Goal: Task Accomplishment & Management: Use online tool/utility

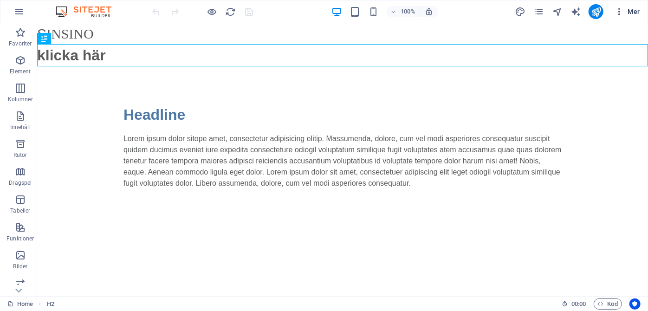
click at [620, 11] on icon "button" at bounding box center [619, 11] width 9 height 9
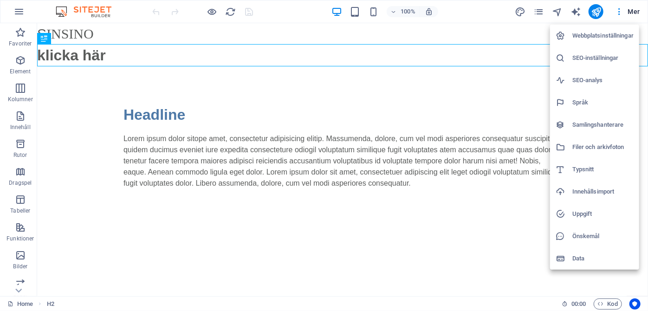
click at [17, 11] on div at bounding box center [324, 155] width 648 height 311
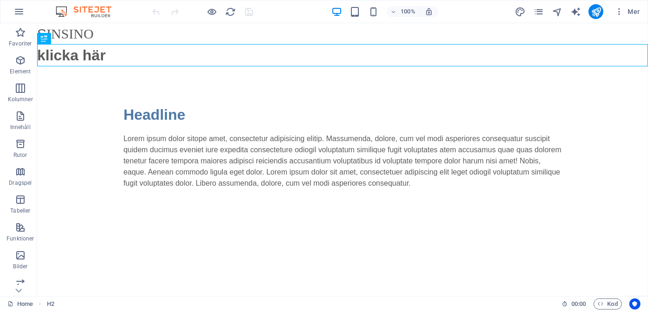
click at [17, 11] on icon "button" at bounding box center [18, 11] width 11 height 11
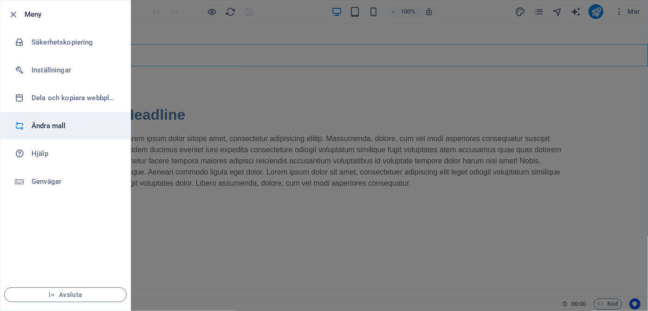
click at [42, 130] on h6 "Ändra mall" at bounding box center [75, 125] width 86 height 11
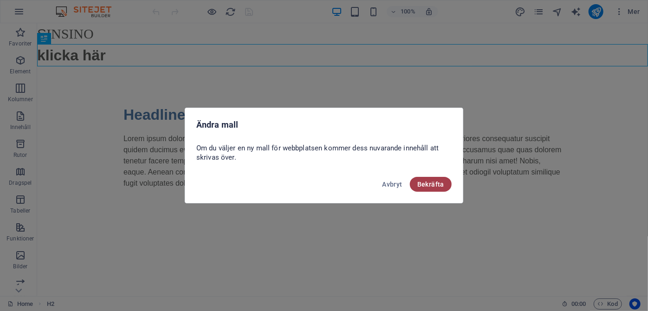
click at [425, 188] on button "Bekräfta" at bounding box center [431, 184] width 42 height 15
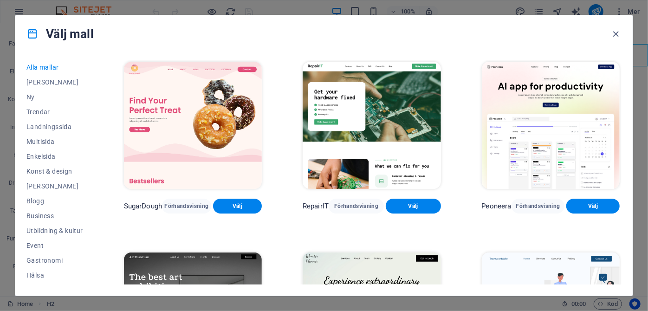
drag, startPoint x: 622, startPoint y: 65, endPoint x: 623, endPoint y: 106, distance: 41.3
click at [623, 106] on div "Alla mallar Mina mallar Ny Trendar Landningssida Multisida Enkelsida Konst & de…" at bounding box center [323, 173] width 617 height 243
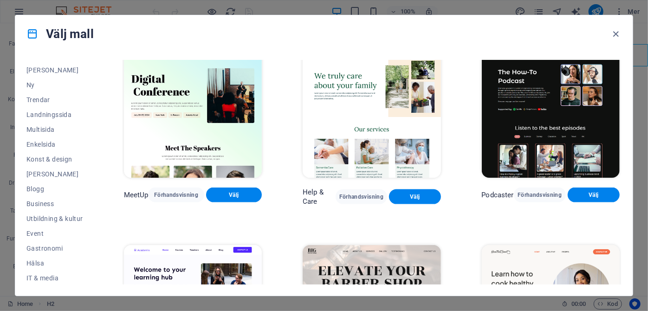
scroll to position [13, 0]
click at [63, 115] on span "Landningssida" at bounding box center [54, 113] width 57 height 7
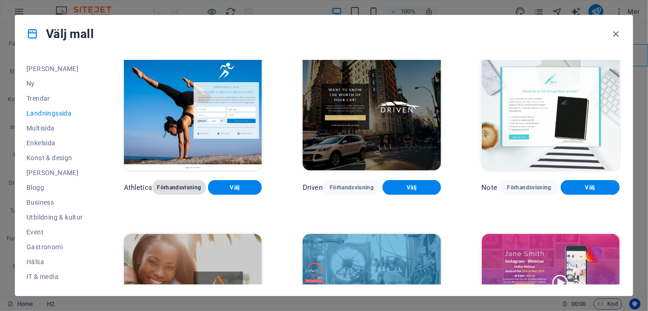
click at [164, 184] on span "Förhandsvisning" at bounding box center [179, 187] width 39 height 7
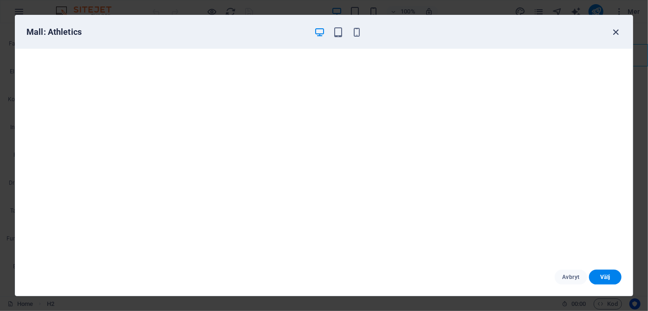
click at [617, 30] on icon "button" at bounding box center [616, 32] width 11 height 11
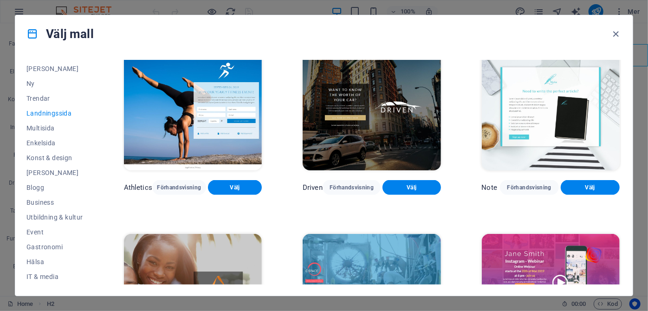
drag, startPoint x: 623, startPoint y: 156, endPoint x: 625, endPoint y: 172, distance: 16.0
click at [625, 172] on div "Alla mallar Mina mallar Ny Trendar Landningssida Multisida Enkelsida Konst & de…" at bounding box center [323, 173] width 617 height 243
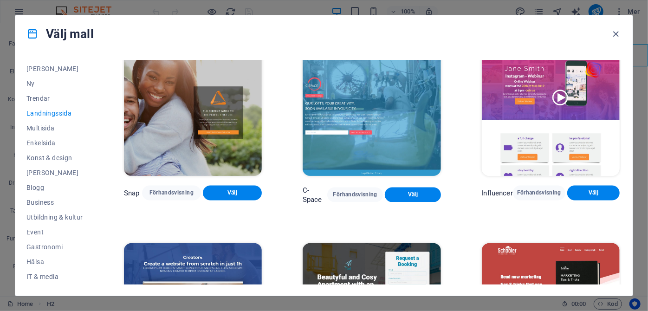
scroll to position [771, 0]
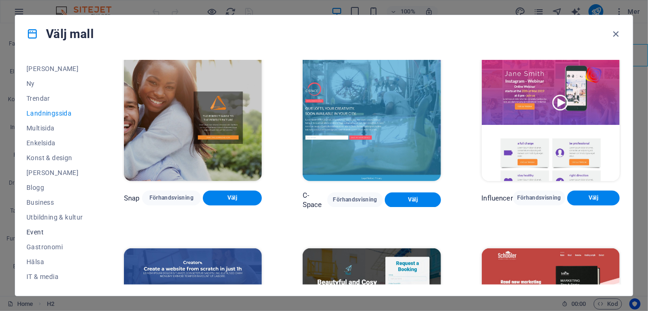
click at [31, 232] on span "Event" at bounding box center [54, 231] width 57 height 7
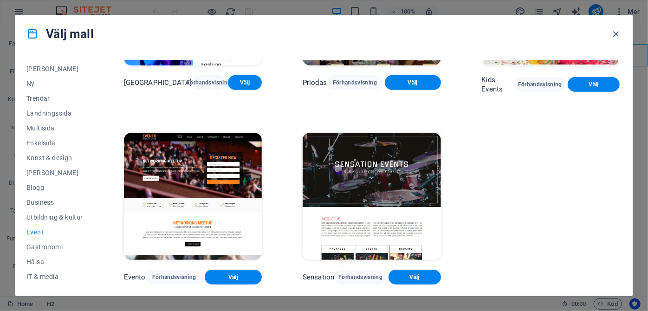
scroll to position [0, 0]
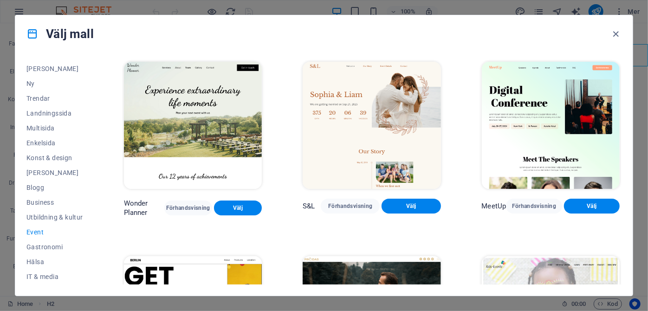
click at [93, 185] on div "Alla mallar Mina mallar Ny Trendar Landningssida Multisida Enkelsida Konst & de…" at bounding box center [60, 172] width 68 height 225
click at [47, 200] on span "Business" at bounding box center [54, 202] width 57 height 7
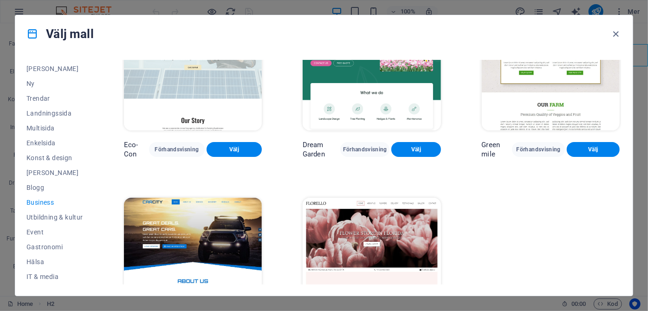
scroll to position [121, 0]
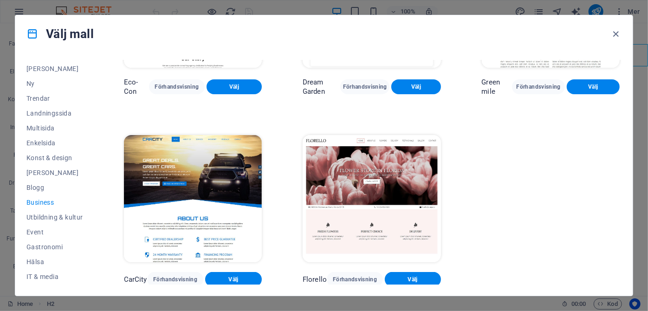
click at [94, 192] on div "Alla mallar Mina mallar Ny Trendar Landningssida Multisida Enkelsida Konst & de…" at bounding box center [60, 172] width 68 height 225
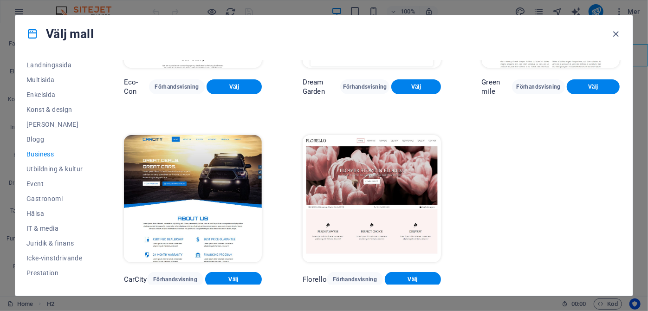
scroll to position [146, 0]
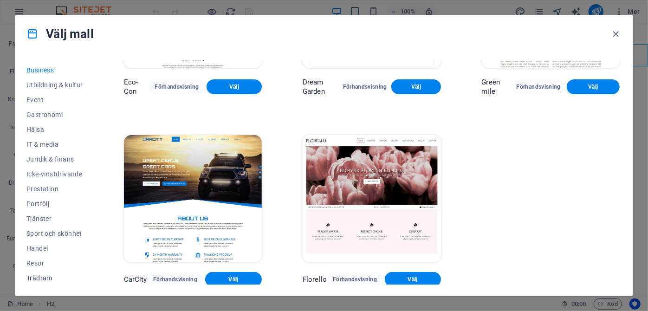
click at [42, 276] on span "Trådram" at bounding box center [54, 277] width 57 height 7
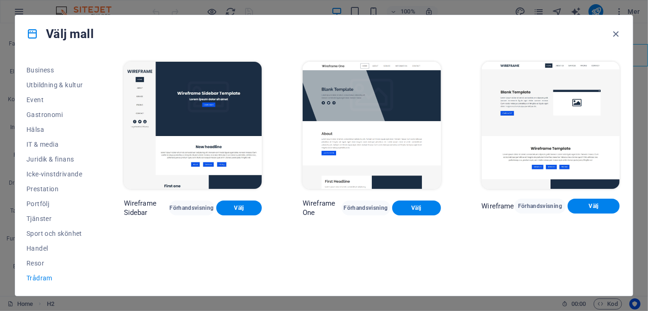
scroll to position [0, 0]
click at [39, 261] on span "Resor" at bounding box center [54, 263] width 57 height 7
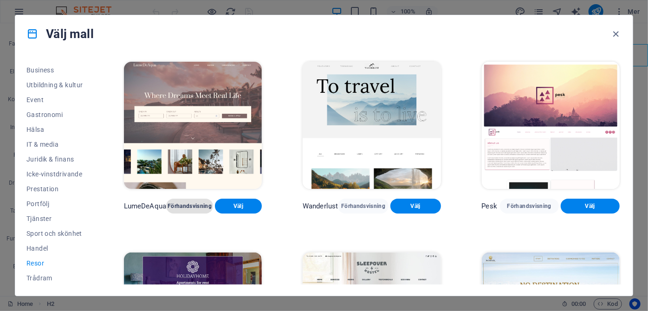
click at [194, 204] on span "Förhandsvisning" at bounding box center [190, 205] width 32 height 7
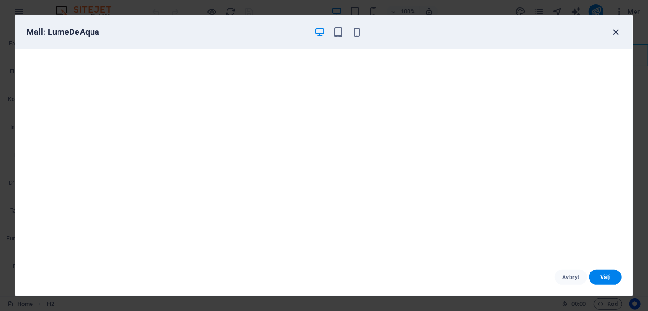
click at [616, 30] on icon "button" at bounding box center [616, 32] width 11 height 11
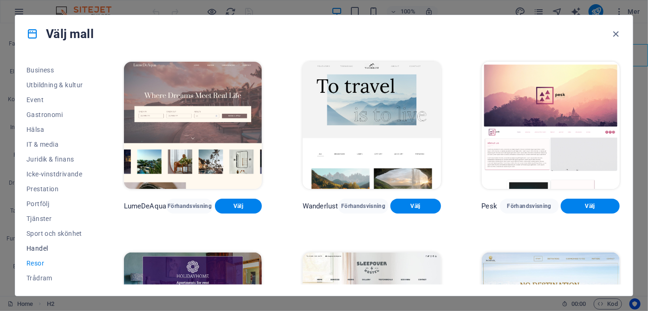
click at [32, 249] on span "Handel" at bounding box center [54, 248] width 57 height 7
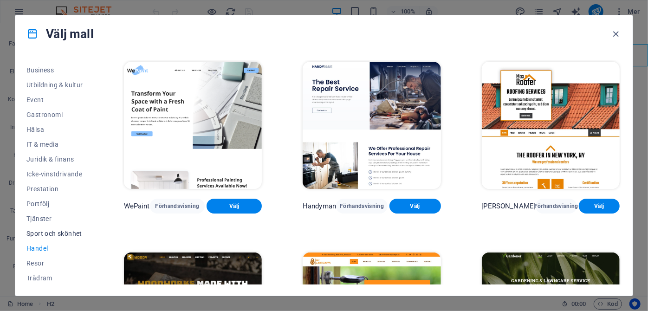
click at [43, 231] on span "Sport och skönhet" at bounding box center [54, 233] width 57 height 7
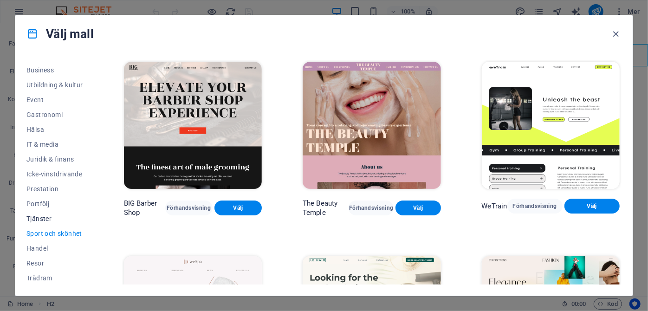
click at [41, 217] on span "Tjänster" at bounding box center [54, 218] width 57 height 7
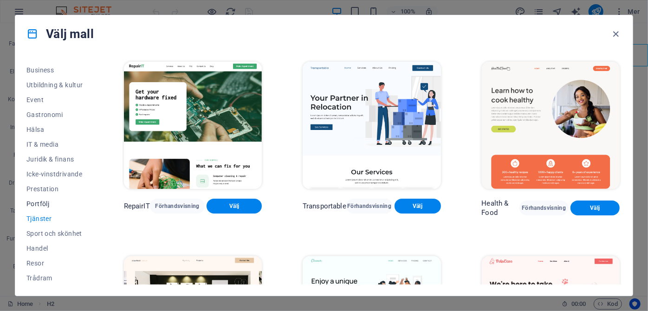
click at [42, 202] on span "Portfölj" at bounding box center [54, 203] width 57 height 7
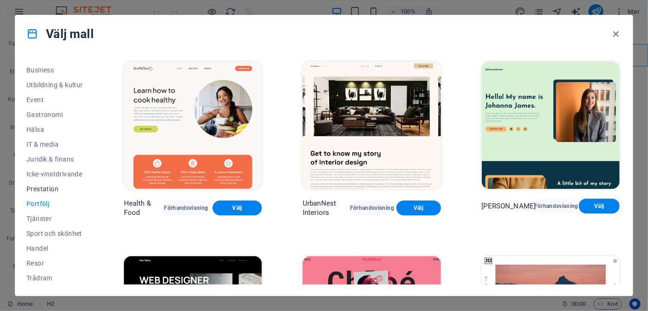
click at [42, 188] on span "Prestation" at bounding box center [54, 188] width 57 height 7
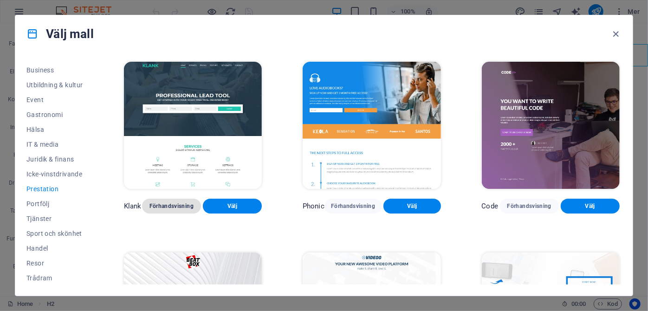
click at [169, 204] on span "Förhandsvisning" at bounding box center [171, 205] width 44 height 7
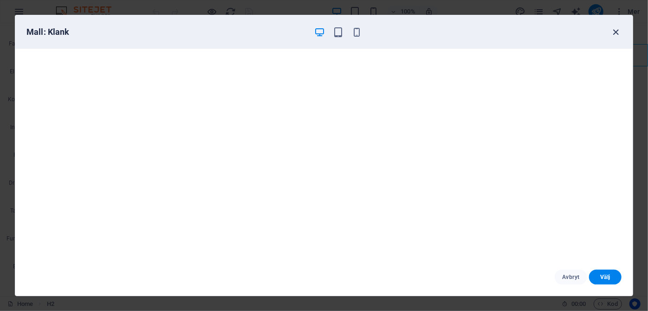
click at [616, 31] on icon "button" at bounding box center [616, 32] width 11 height 11
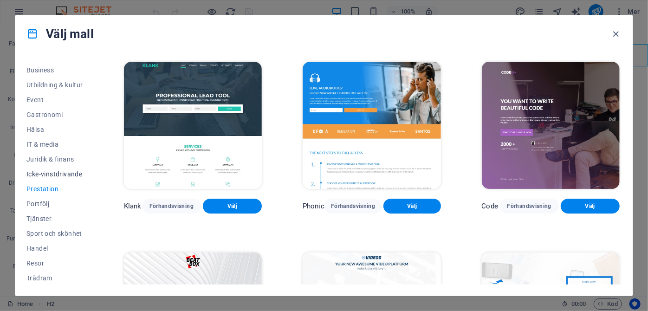
click at [70, 176] on span "Icke-vinstdrivande" at bounding box center [54, 173] width 57 height 7
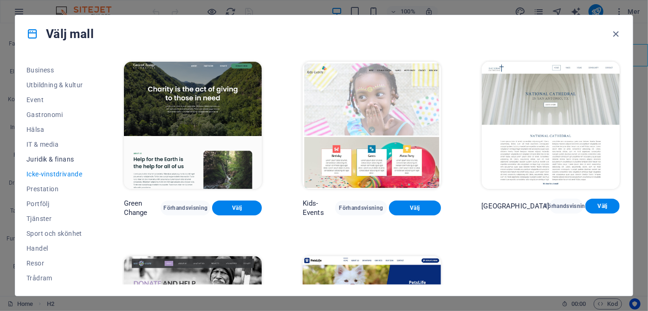
click at [67, 159] on span "Juridik & finans" at bounding box center [54, 159] width 57 height 7
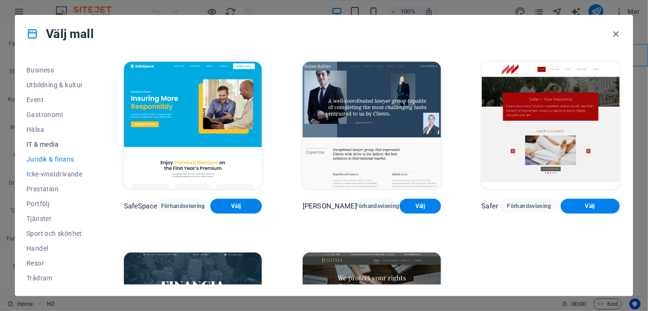
click at [50, 142] on span "IT & media" at bounding box center [54, 144] width 57 height 7
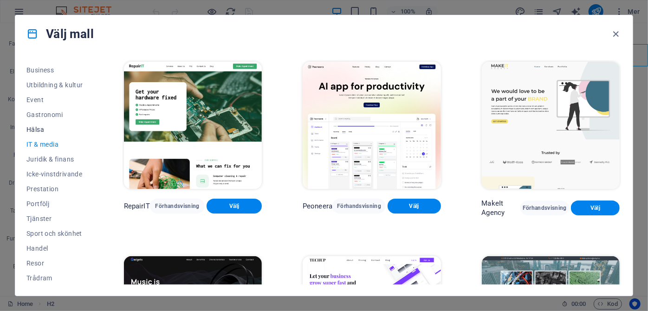
click at [34, 127] on span "Hälsa" at bounding box center [54, 129] width 57 height 7
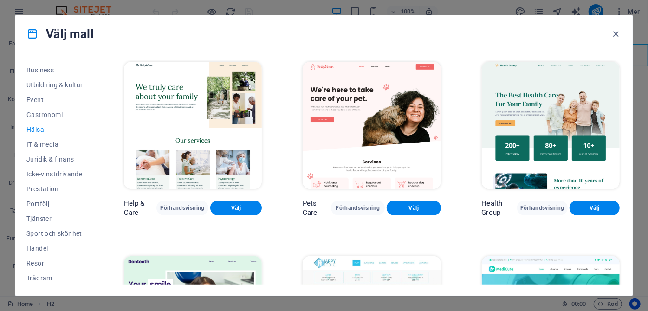
drag, startPoint x: 622, startPoint y: 117, endPoint x: 626, endPoint y: 171, distance: 53.5
click at [626, 171] on div "Alla mallar Mina mallar Ny Trendar Landningssida Multisida Enkelsida Konst & de…" at bounding box center [323, 173] width 617 height 243
click at [40, 113] on span "Gastronomi" at bounding box center [54, 114] width 57 height 7
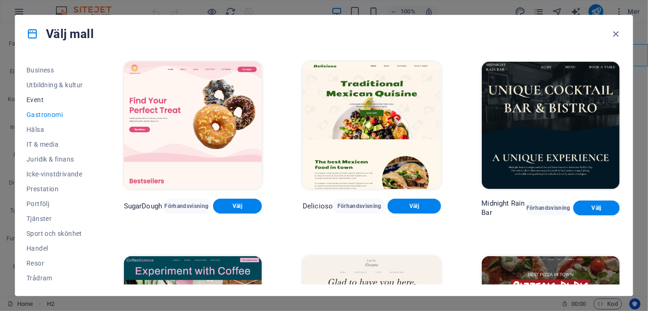
click at [35, 102] on span "Event" at bounding box center [54, 99] width 57 height 7
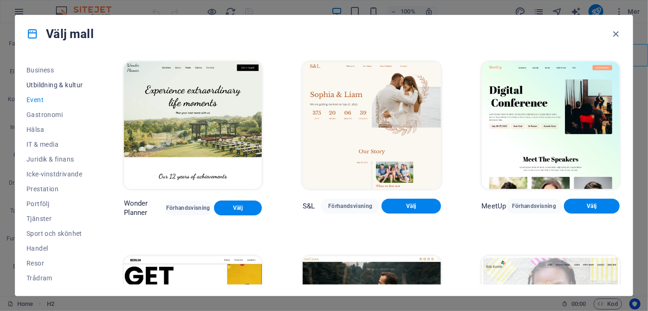
click at [42, 82] on span "Utbildning & kultur" at bounding box center [54, 84] width 57 height 7
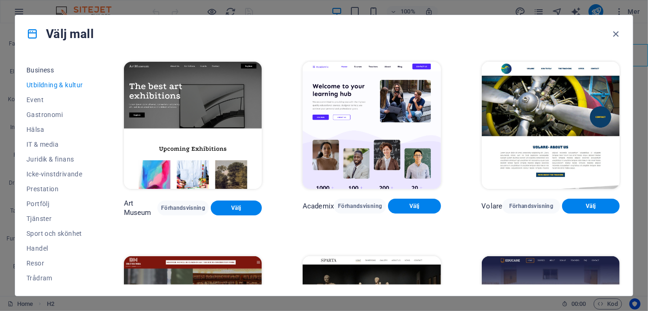
click at [40, 68] on span "Business" at bounding box center [54, 69] width 57 height 7
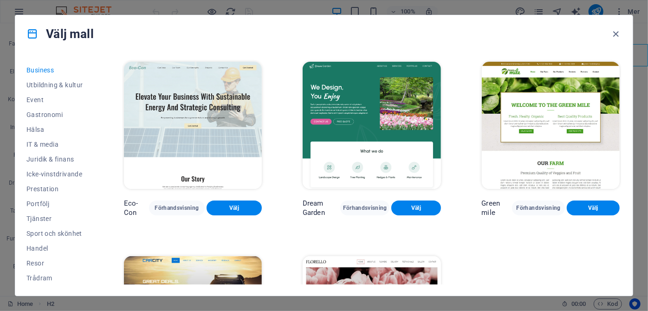
click at [97, 182] on div "Alla mallar Mina mallar Ny Trendar Landningssida Multisida Enkelsida Konst & de…" at bounding box center [323, 173] width 617 height 243
click at [96, 181] on div "Alla mallar Mina mallar Ny Trendar Landningssida Multisida Enkelsida Konst & de…" at bounding box center [323, 173] width 617 height 243
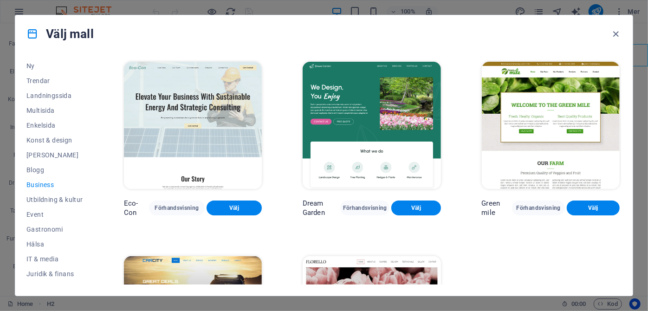
scroll to position [25, 0]
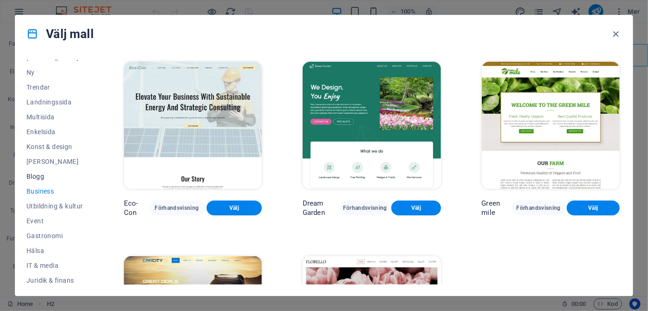
click at [39, 173] on span "Blogg" at bounding box center [54, 176] width 57 height 7
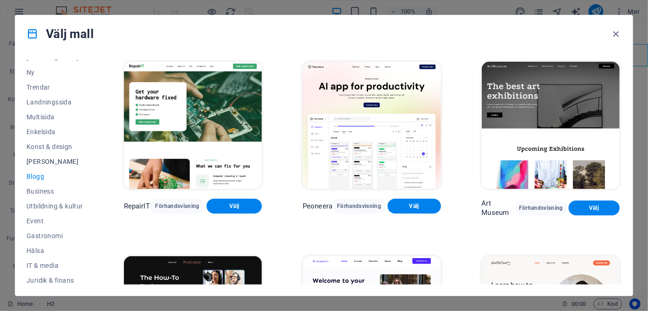
click at [36, 162] on span "Tom" at bounding box center [54, 161] width 57 height 7
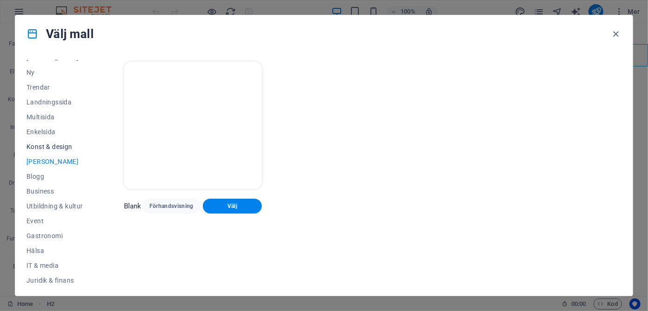
click at [44, 145] on span "Konst & design" at bounding box center [54, 146] width 57 height 7
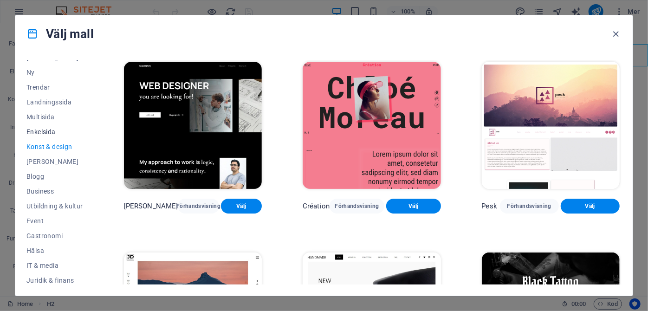
click at [41, 134] on span "Enkelsida" at bounding box center [54, 131] width 57 height 7
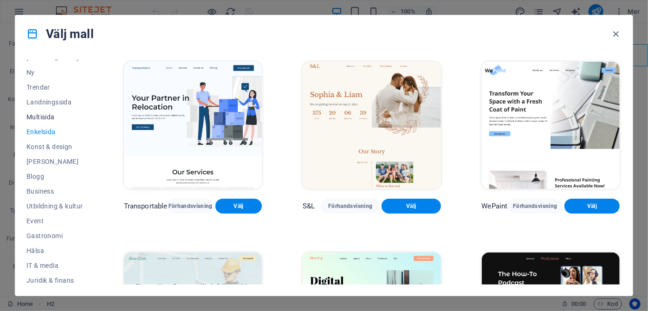
click at [44, 111] on button "Multisida" at bounding box center [54, 117] width 57 height 15
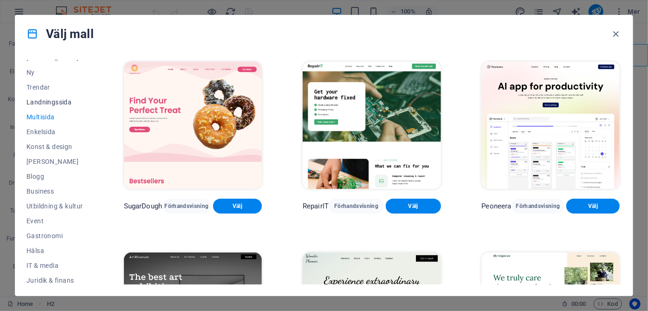
click at [47, 104] on span "Landningssida" at bounding box center [54, 101] width 57 height 7
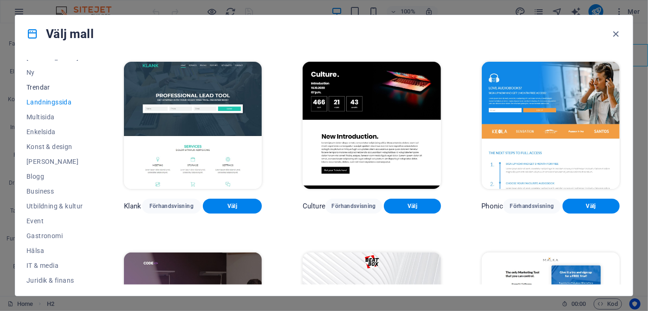
click at [38, 89] on span "Trendar" at bounding box center [54, 87] width 57 height 7
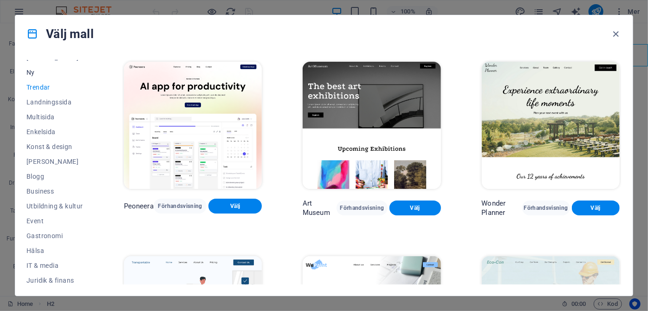
click at [33, 71] on span "Ny" at bounding box center [54, 72] width 57 height 7
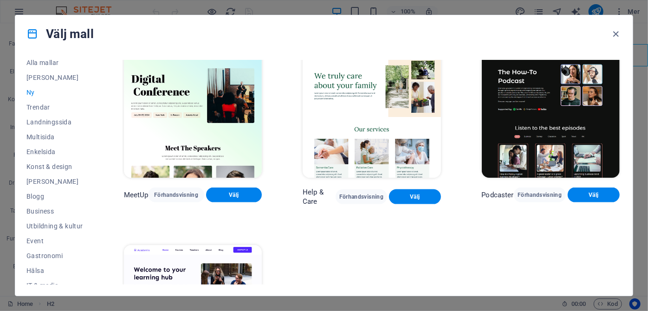
scroll to position [0, 0]
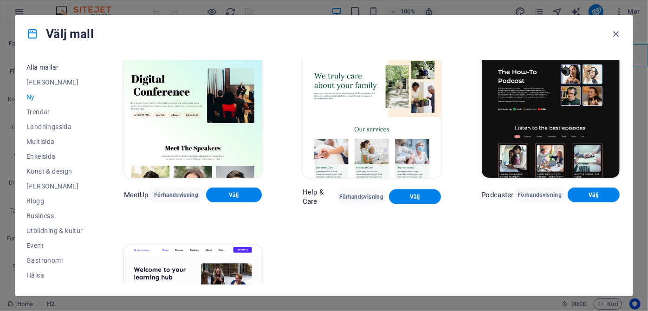
click at [53, 65] on span "Alla mallar" at bounding box center [54, 67] width 57 height 7
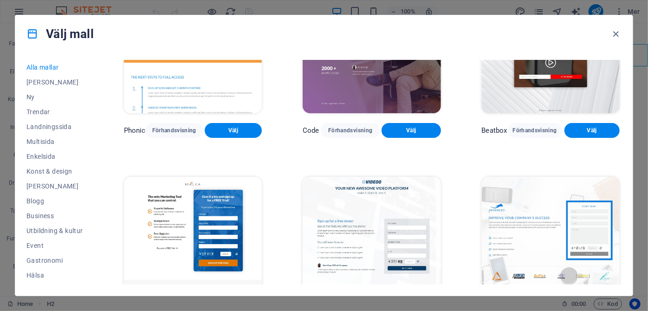
scroll to position [8995, 0]
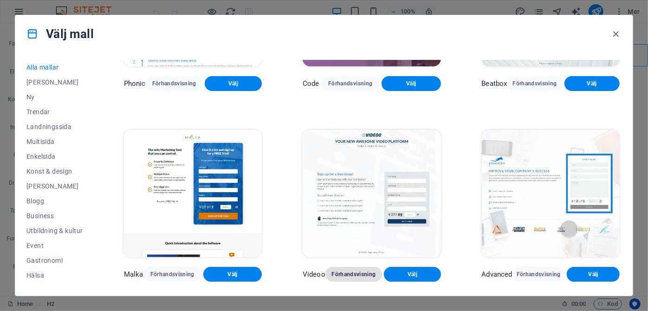
click at [359, 271] on span "Förhandsvisning" at bounding box center [354, 274] width 42 height 7
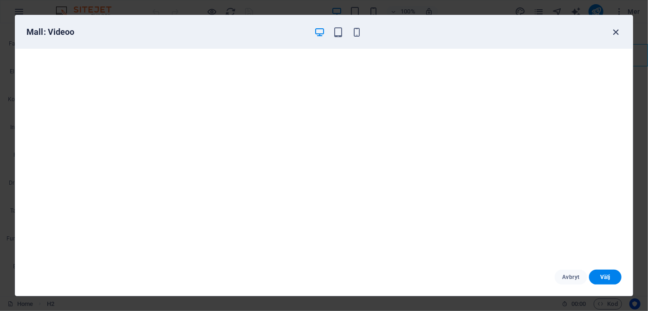
click at [617, 30] on icon "button" at bounding box center [616, 32] width 11 height 11
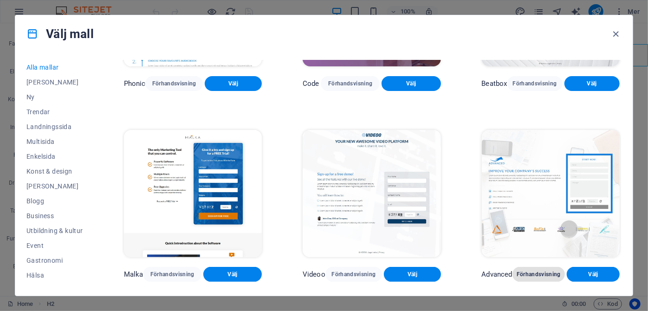
click at [533, 271] on span "Förhandsvisning" at bounding box center [539, 274] width 38 height 7
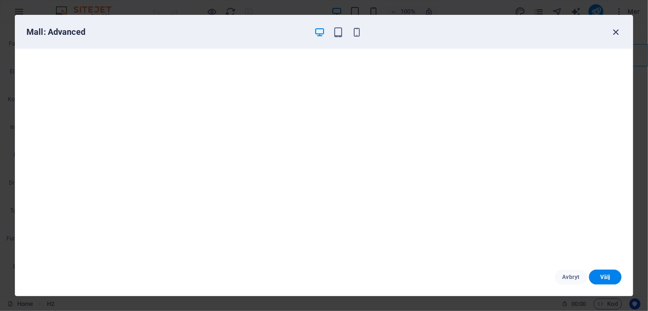
click at [611, 34] on icon "button" at bounding box center [616, 32] width 11 height 11
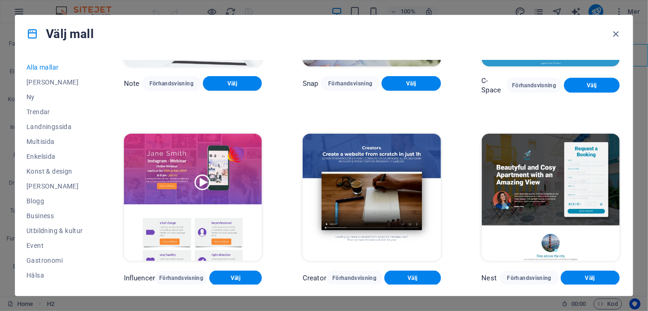
scroll to position [9583, 0]
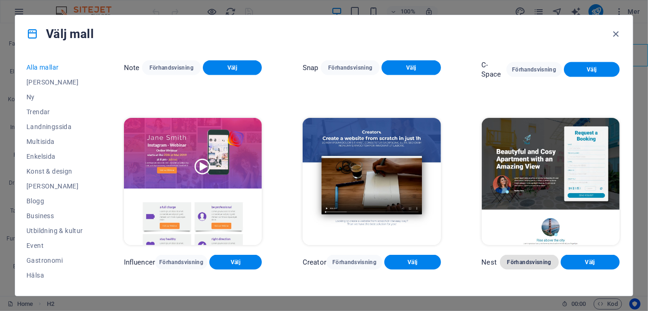
click at [528, 259] on span "Förhandsvisning" at bounding box center [529, 262] width 44 height 7
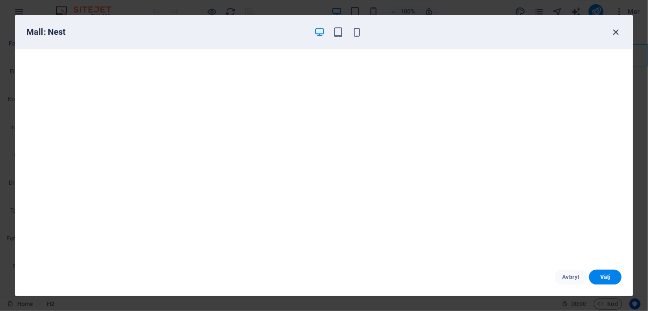
click at [615, 32] on icon "button" at bounding box center [616, 32] width 11 height 11
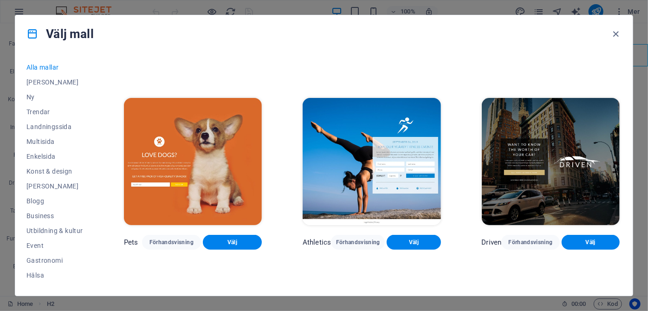
scroll to position [9170, 0]
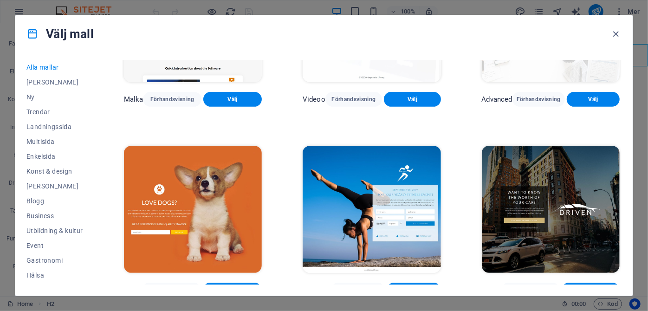
click at [416, 286] on span "Välj" at bounding box center [413, 289] width 39 height 7
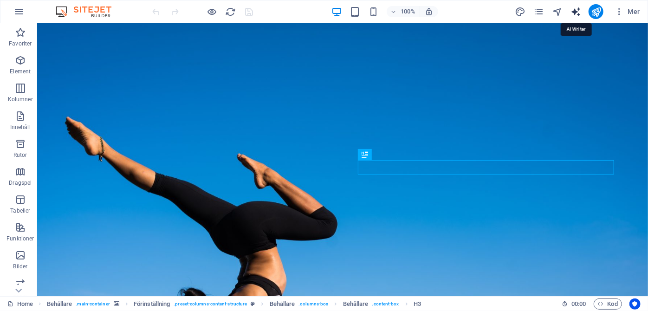
click at [577, 9] on icon "text_generator" at bounding box center [576, 11] width 11 height 11
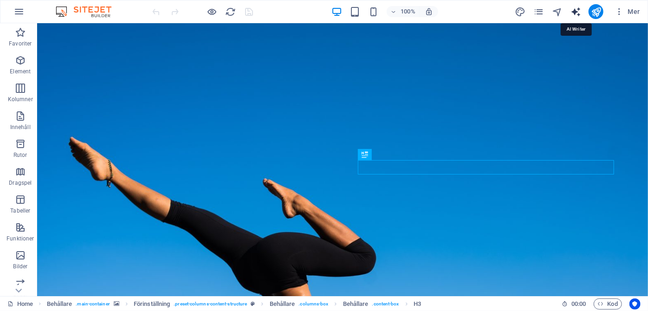
select select "English"
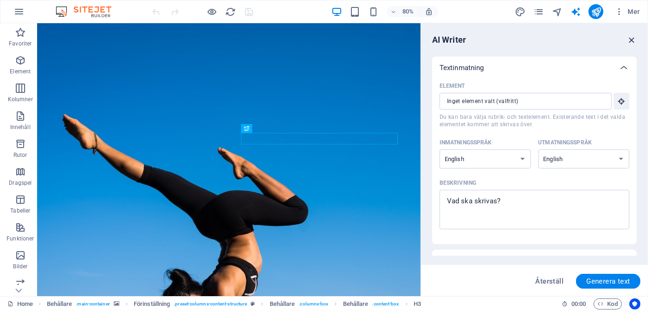
click at [631, 39] on icon "button" at bounding box center [632, 40] width 10 height 10
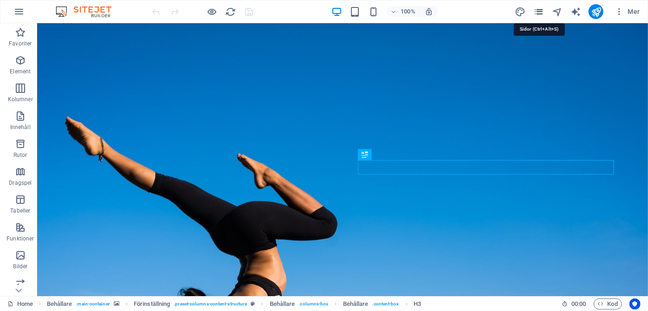
click at [541, 11] on icon "pages" at bounding box center [538, 11] width 11 height 11
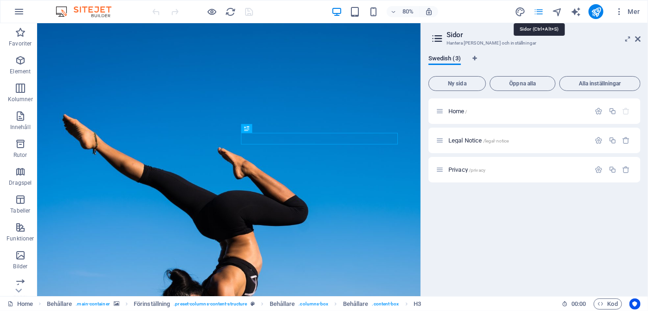
click at [541, 11] on icon "pages" at bounding box center [538, 11] width 11 height 11
click at [531, 114] on div "Home /" at bounding box center [513, 111] width 155 height 11
click at [637, 37] on icon at bounding box center [638, 38] width 6 height 7
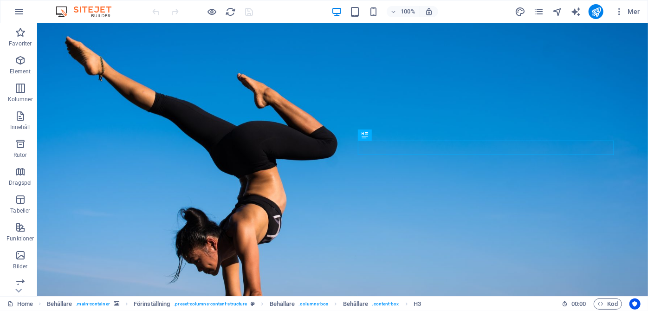
scroll to position [182, 0]
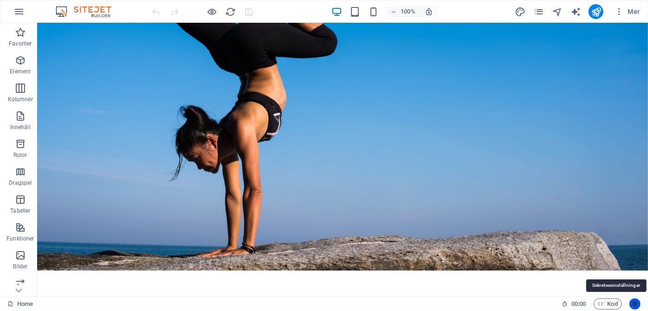
click at [635, 302] on icon "Usercentrics" at bounding box center [635, 304] width 6 height 6
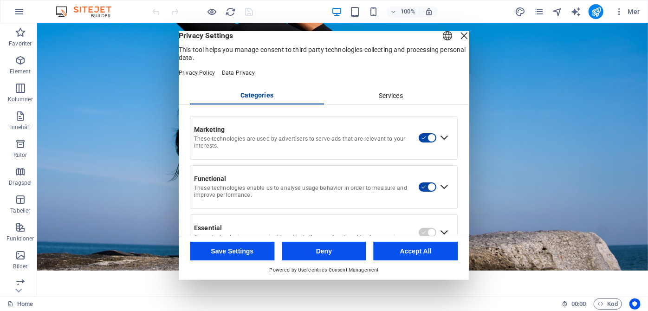
click at [414, 252] on button "Accept All" at bounding box center [416, 251] width 84 height 19
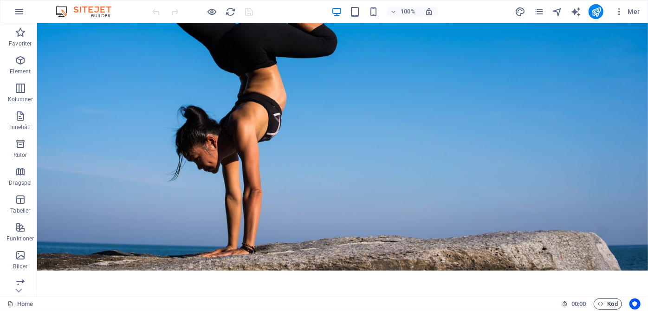
click at [610, 305] on span "Kod" at bounding box center [608, 304] width 20 height 11
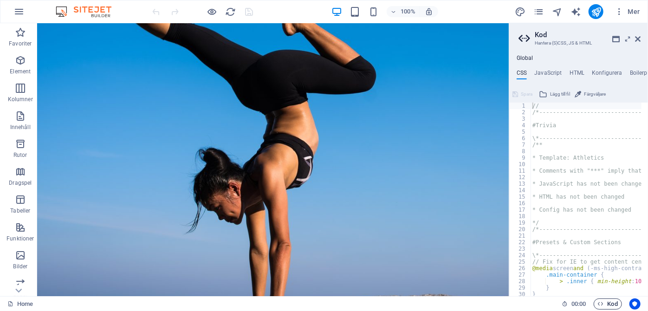
click at [610, 305] on span "Kod" at bounding box center [608, 304] width 20 height 11
click at [629, 302] on div "Home 00 : 00 Kod" at bounding box center [324, 303] width 648 height 15
click at [633, 303] on icon "Usercentrics" at bounding box center [635, 304] width 6 height 6
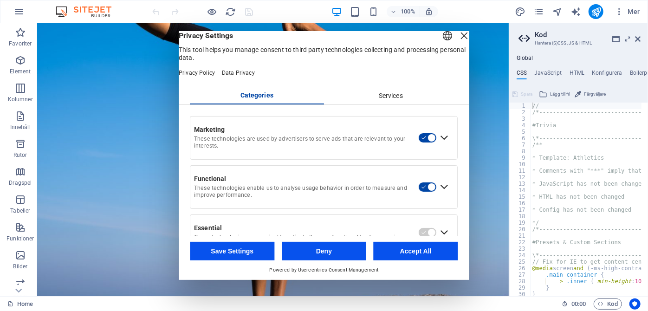
drag, startPoint x: 392, startPoint y: 258, endPoint x: 355, endPoint y: 234, distance: 43.8
click at [392, 258] on button "Accept All" at bounding box center [416, 251] width 84 height 19
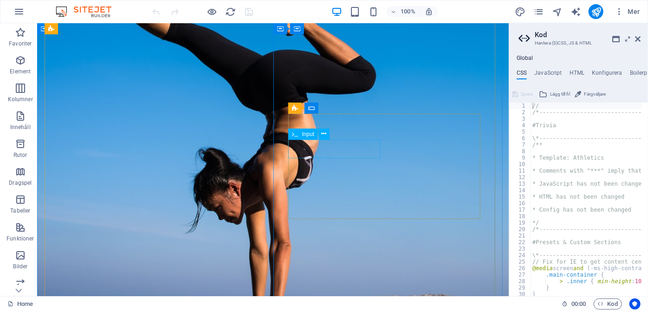
click div
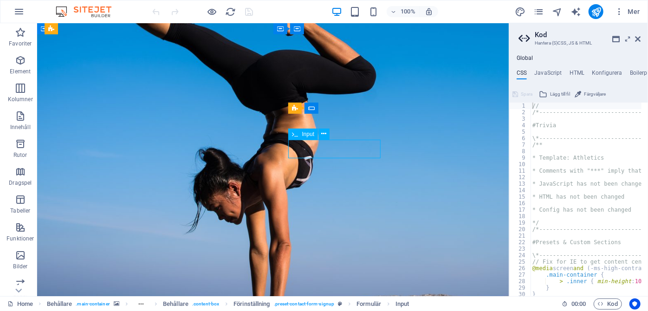
click div
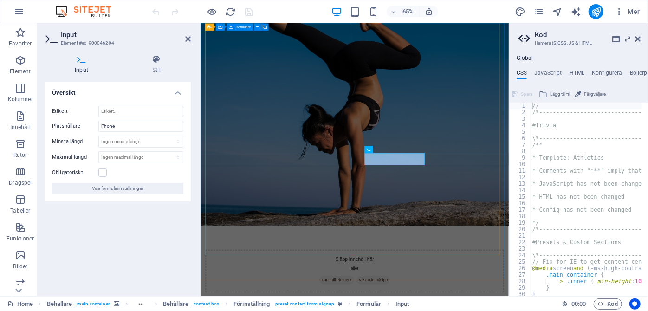
scroll to position [99, 0]
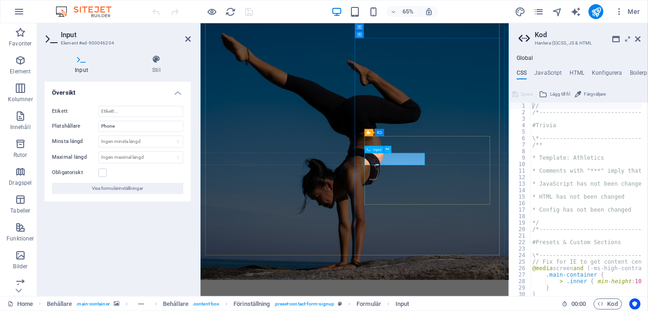
drag, startPoint x: 491, startPoint y: 234, endPoint x: 459, endPoint y: 230, distance: 31.7
click input "text"
click div
type input "Tele"
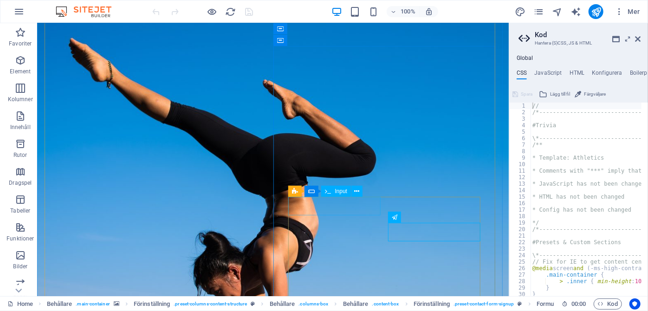
click div
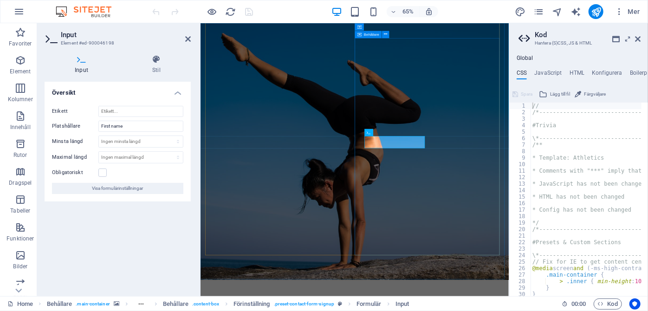
drag, startPoint x: 494, startPoint y: 208, endPoint x: 444, endPoint y: 210, distance: 49.8
click div
type input "Förnamn"
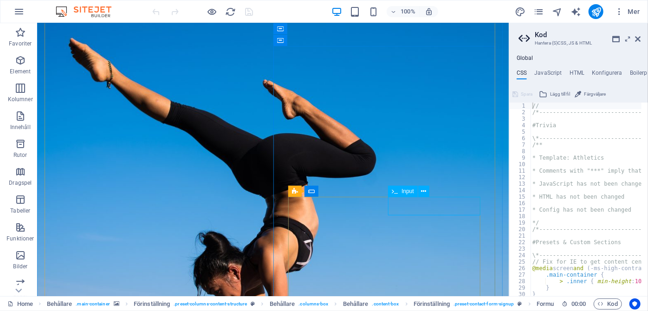
click div
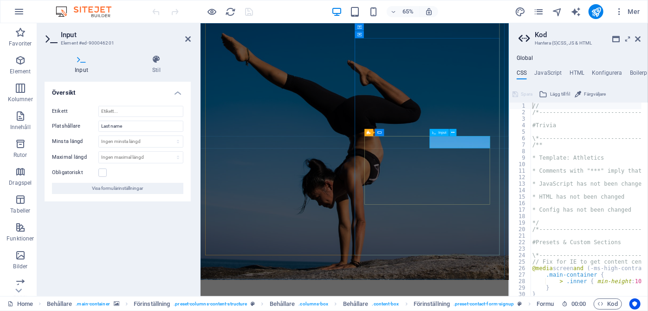
click input "text"
click div
type input "Efternamn"
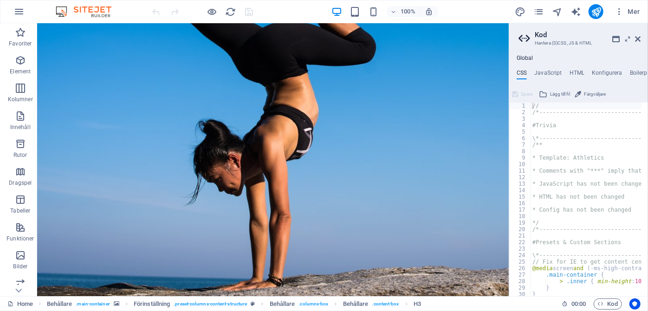
scroll to position [246, 0]
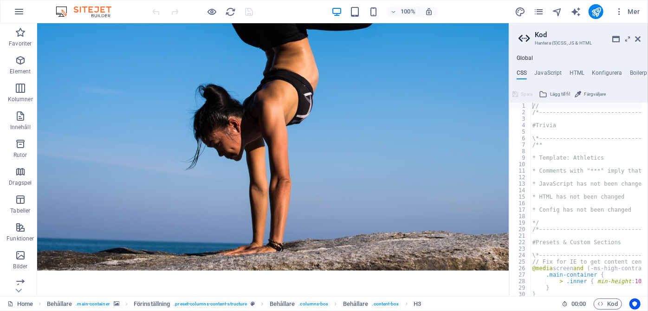
drag, startPoint x: 506, startPoint y: 158, endPoint x: 548, endPoint y: 265, distance: 114.8
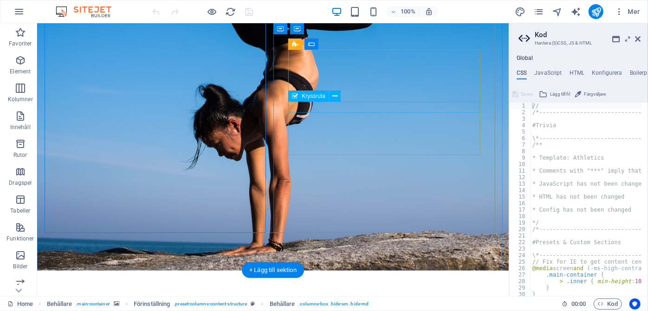
click div "I have read and understand the privacy policy."
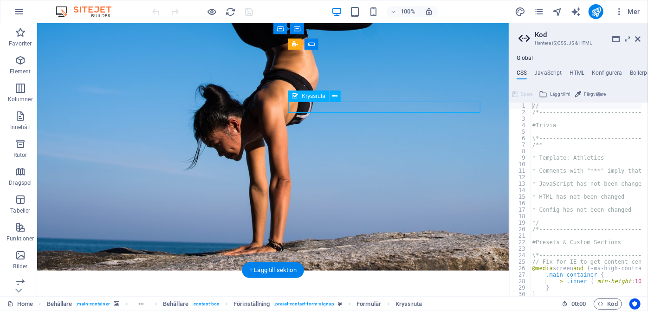
click div "I have read and understand the privacy policy."
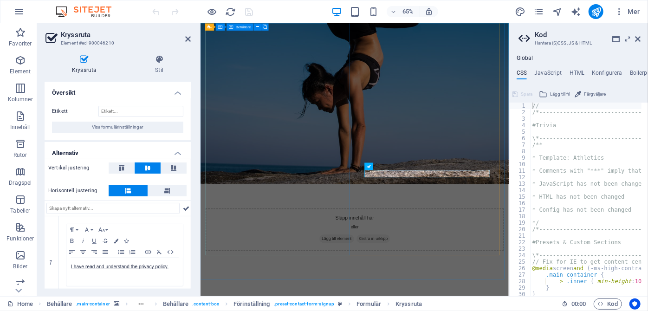
scroll to position [99, 0]
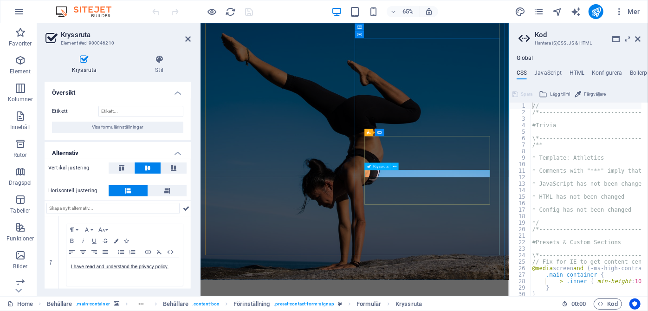
click div "I have read and understand the privacy policy."
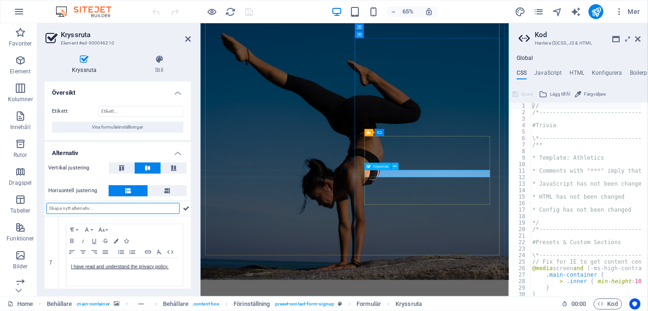
click div "I have read and understand the privacy policy."
click at [374, 167] on span "Kryssruta" at bounding box center [380, 166] width 15 height 4
click at [396, 170] on button at bounding box center [394, 166] width 7 height 7
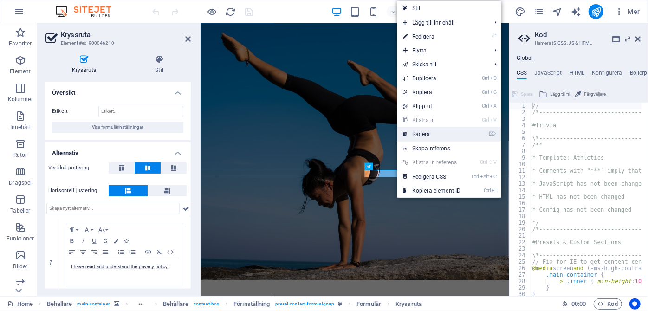
click at [416, 135] on link "⌦ Radera" at bounding box center [431, 134] width 69 height 14
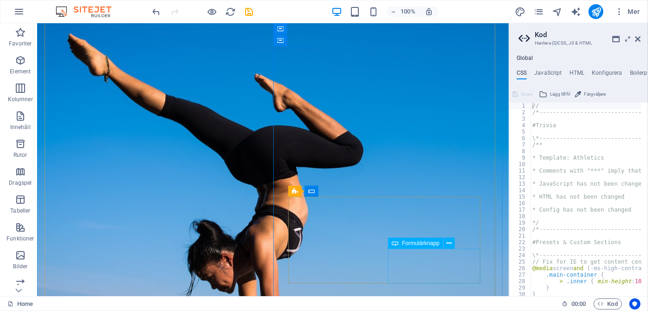
click div "Sign up now"
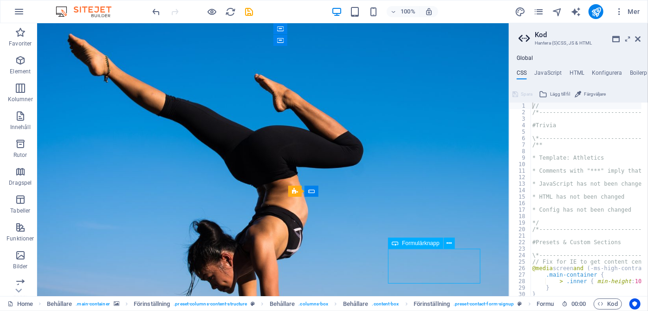
click div "Sign up now"
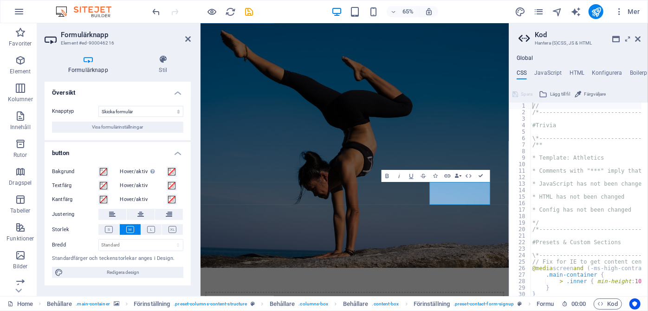
scroll to position [80, 0]
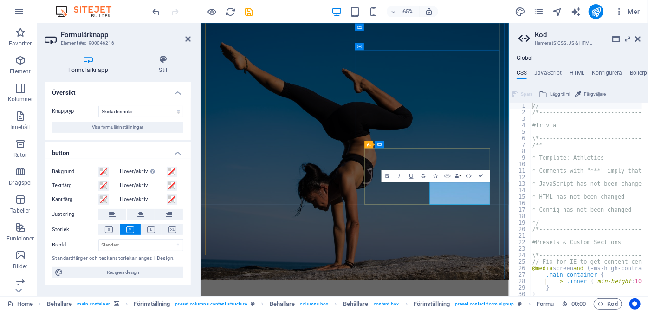
type button "Sign up now"
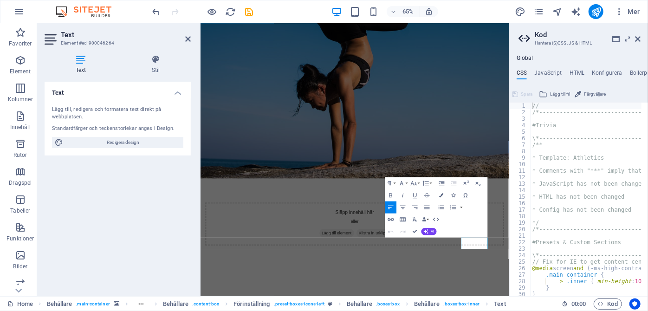
scroll to position [71, 0]
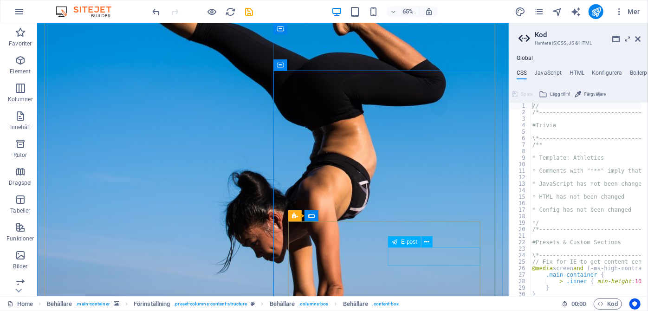
scroll to position [273, 0]
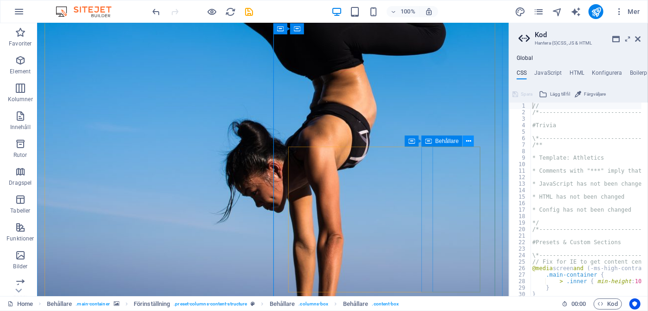
click at [470, 139] on icon at bounding box center [468, 141] width 5 height 10
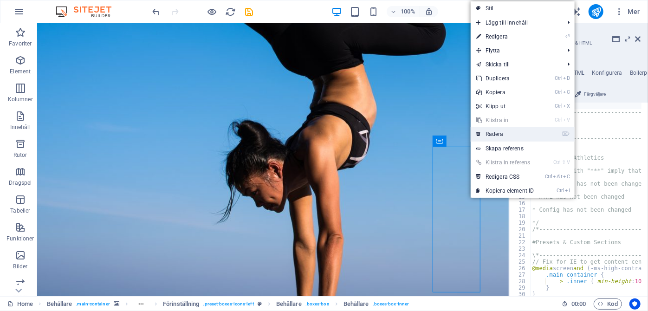
click at [483, 133] on link "⌦ Radera" at bounding box center [505, 134] width 69 height 14
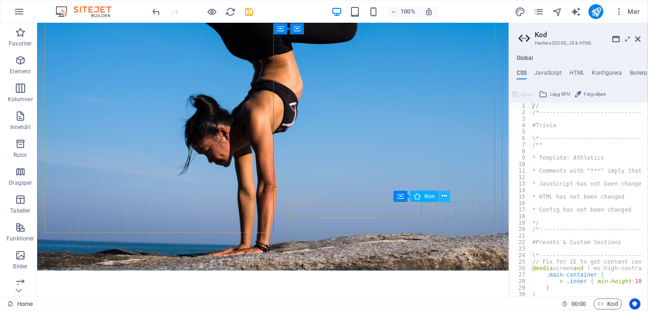
click at [445, 200] on icon at bounding box center [444, 196] width 5 height 10
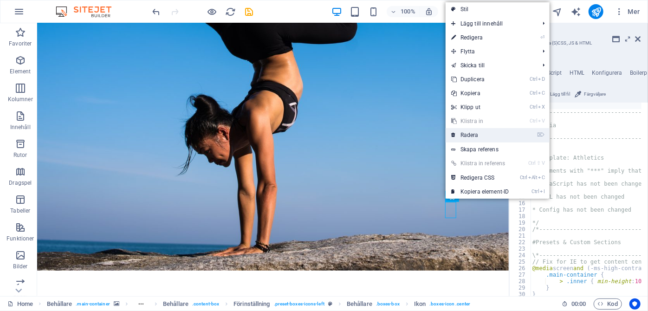
click at [477, 142] on link "⌦ Radera" at bounding box center [480, 135] width 69 height 14
click div "Skicka"
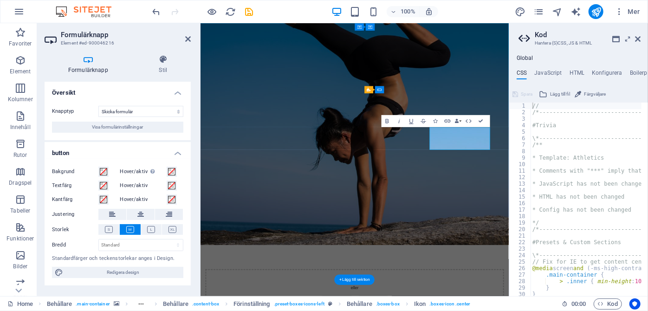
scroll to position [165, 0]
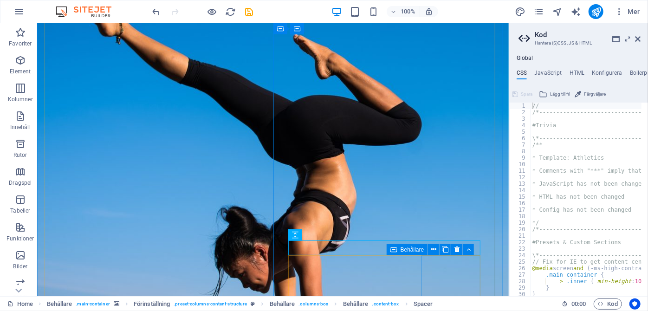
click at [456, 253] on icon at bounding box center [457, 250] width 5 height 10
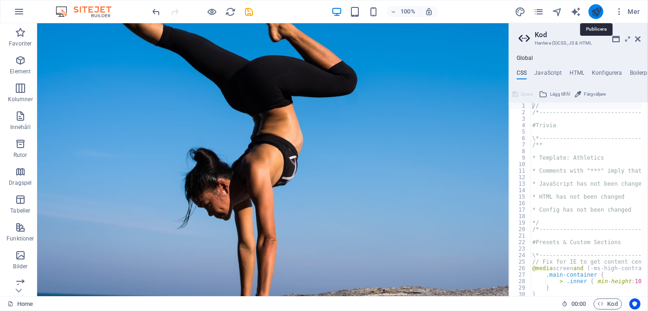
click at [595, 10] on icon "publish" at bounding box center [596, 11] width 11 height 11
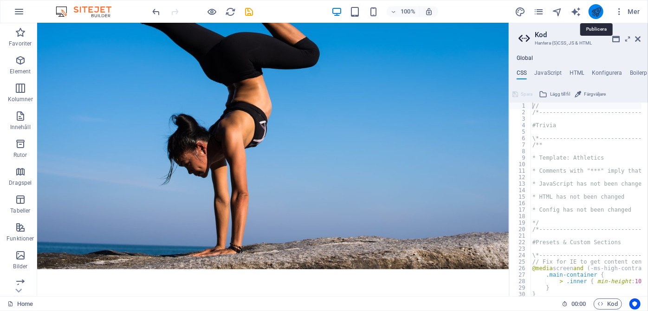
scroll to position [164, 0]
